Goal: Check status: Check status

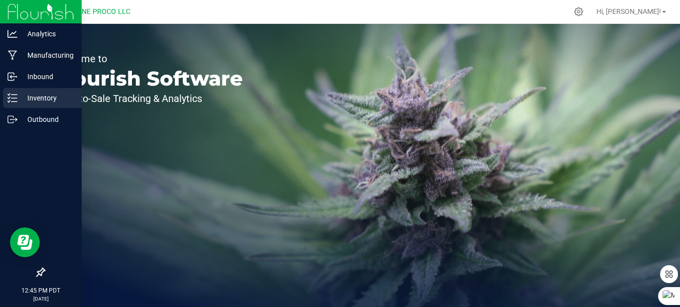
click at [40, 102] on p "Inventory" at bounding box center [47, 98] width 60 height 12
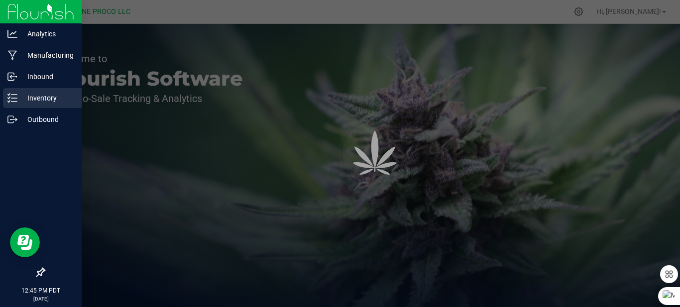
click at [39, 103] on p "Inventory" at bounding box center [47, 98] width 60 height 12
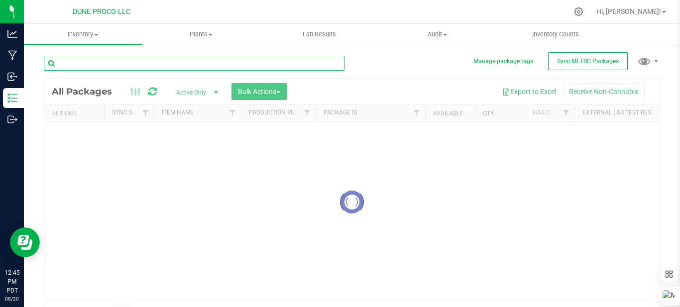
click at [147, 64] on input "text" at bounding box center [194, 63] width 301 height 15
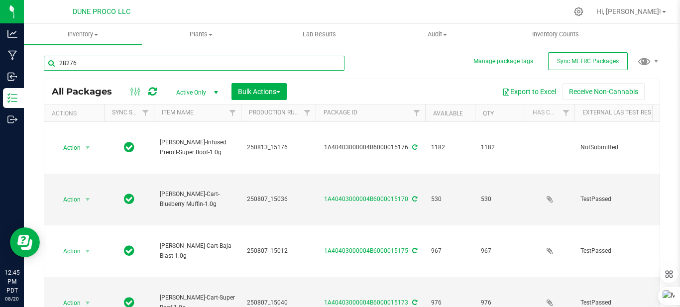
type input "28276"
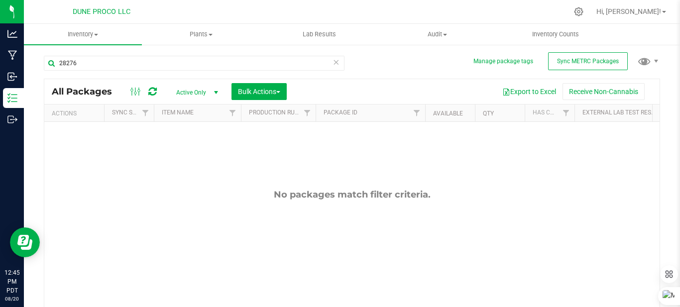
click at [357, 161] on div "No packages match filter criteria." at bounding box center [351, 252] width 615 height 261
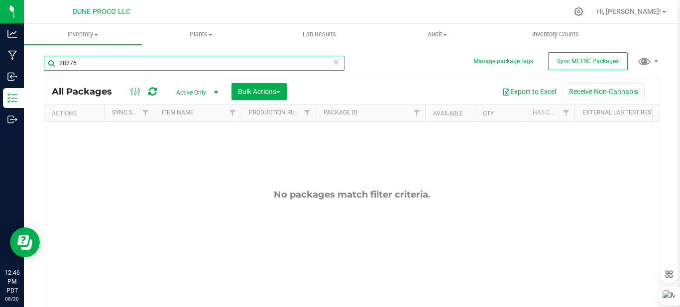
click at [117, 65] on input "28276" at bounding box center [194, 63] width 301 height 15
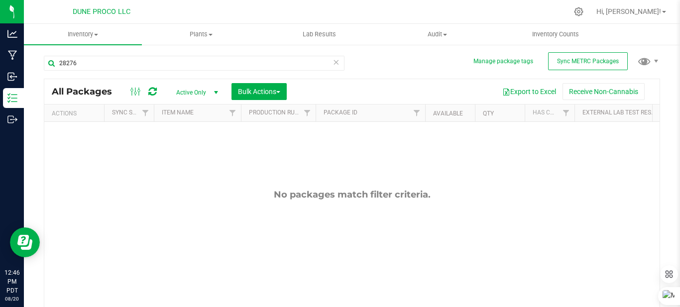
click at [334, 60] on icon at bounding box center [336, 62] width 7 height 12
